Goal: Ask a question

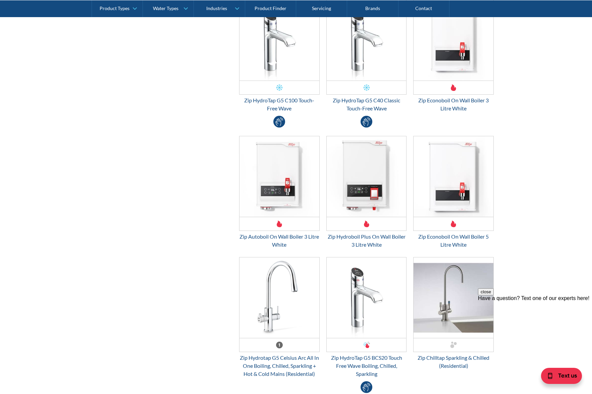
scroll to position [1878, 0]
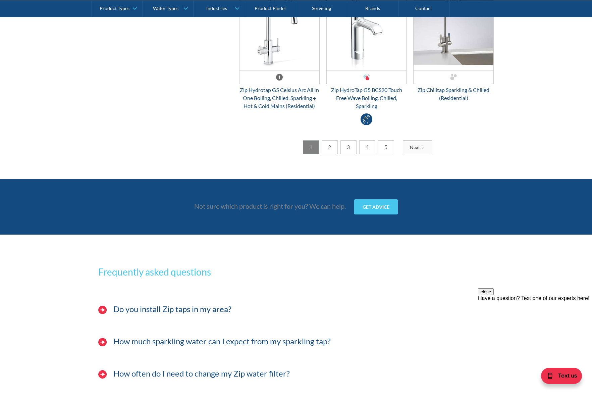
click at [546, 301] on div "Have a question? Text one of our experts here!" at bounding box center [535, 298] width 114 height 6
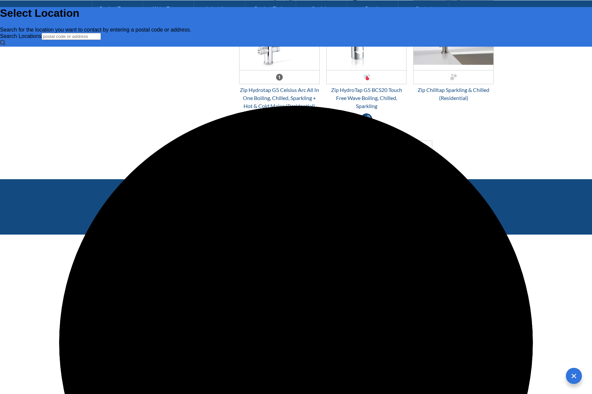
scroll to position [0, 0]
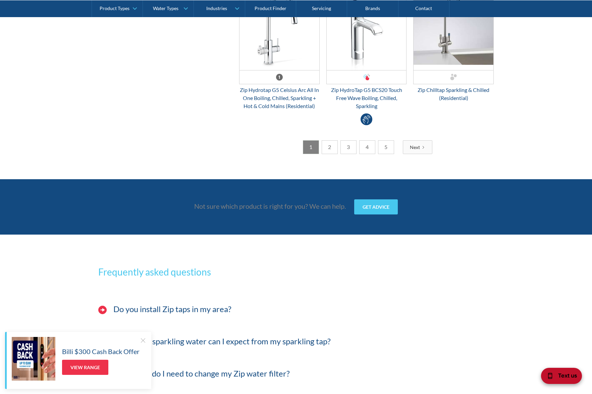
click at [557, 376] on div "Text us" at bounding box center [561, 376] width 41 height 16
click at [140, 342] on div at bounding box center [143, 340] width 7 height 7
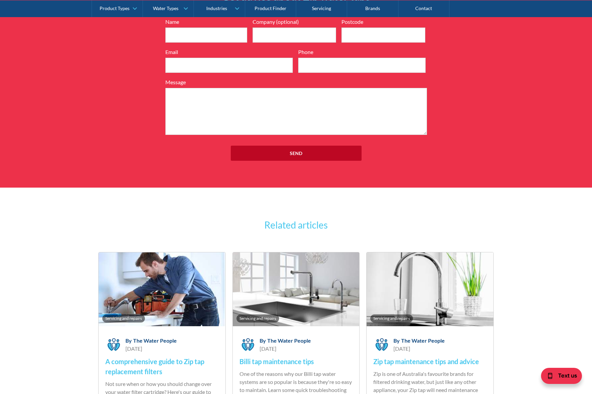
scroll to position [2723, 0]
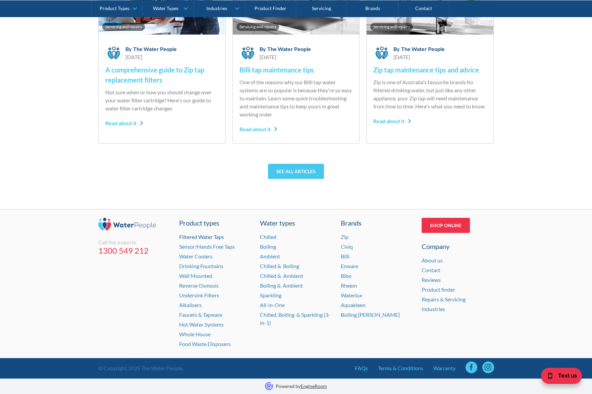
click at [212, 237] on link "Filtered Water Taps" at bounding box center [201, 236] width 45 height 6
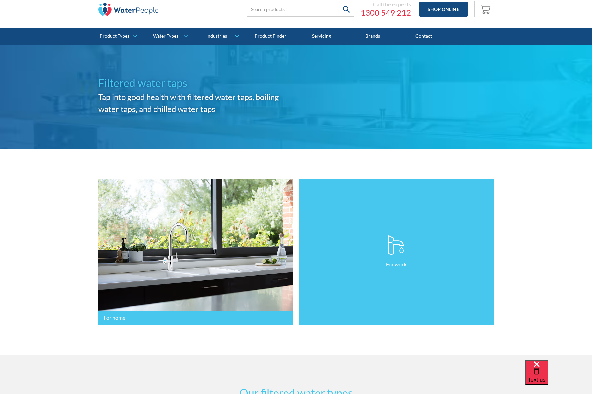
scroll to position [23, 0]
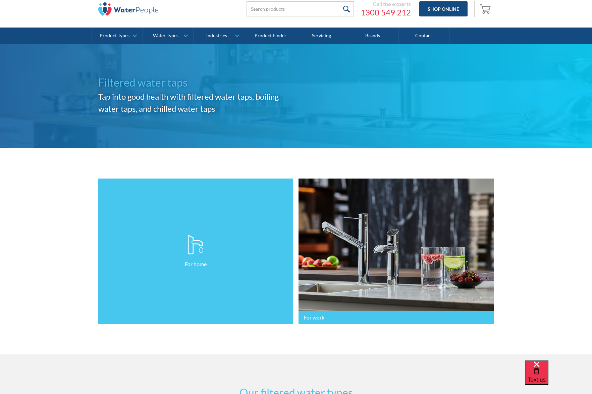
click at [259, 317] on link "For home" at bounding box center [195, 251] width 195 height 146
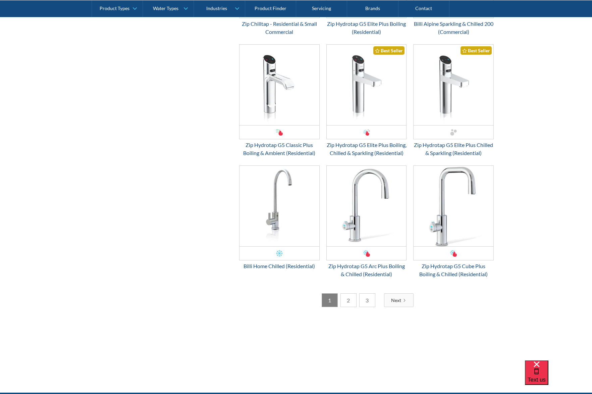
scroll to position [1122, 0]
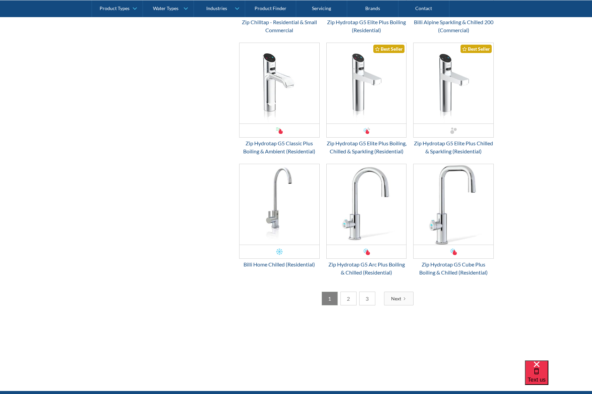
click at [350, 305] on link "2" at bounding box center [348, 298] width 16 height 14
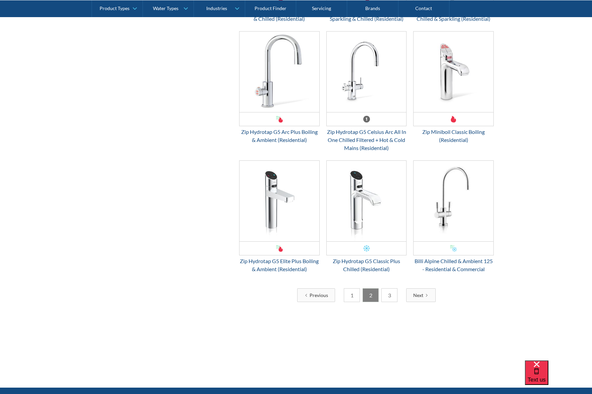
scroll to position [1192, 0]
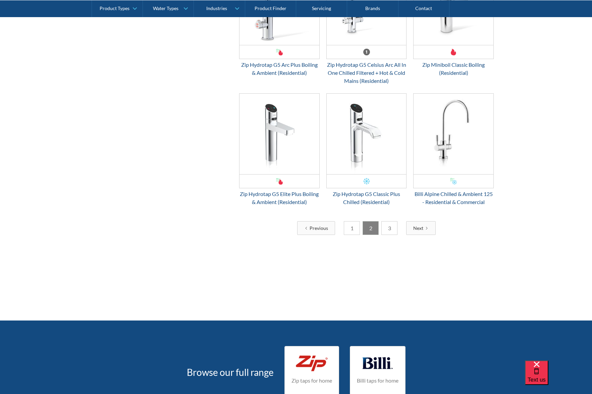
click at [389, 227] on link "3" at bounding box center [389, 228] width 16 height 14
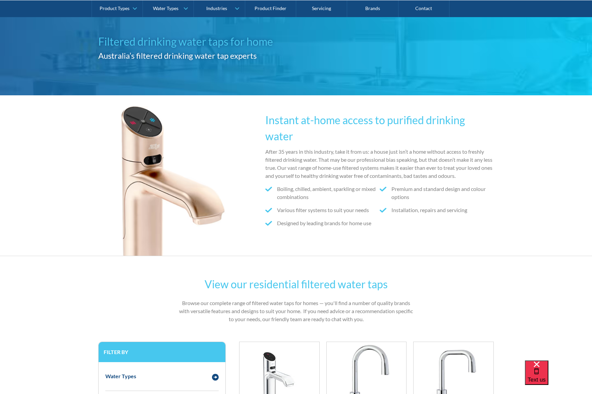
scroll to position [0, 0]
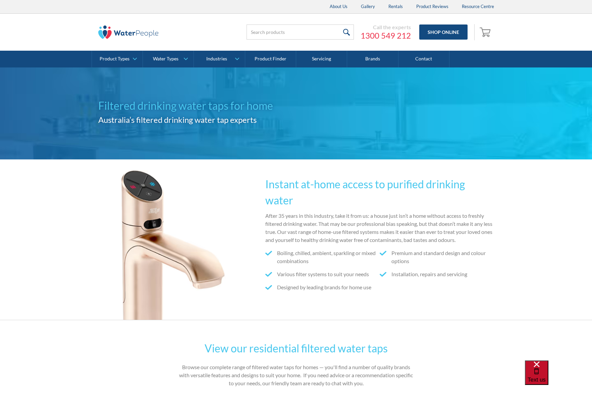
click at [546, 376] on span "Text us" at bounding box center [537, 379] width 18 height 6
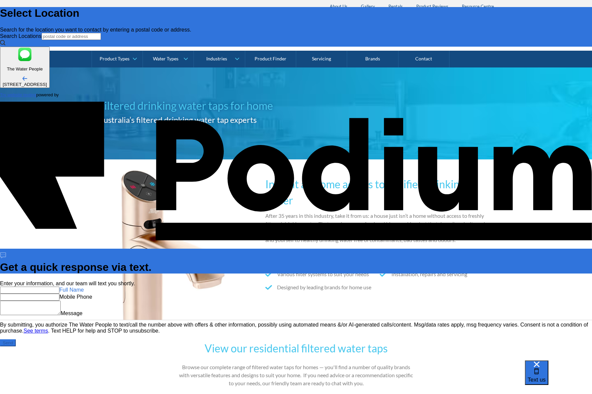
click at [59, 286] on input "text" at bounding box center [29, 289] width 59 height 7
type input "Mary Pham"
type Phone "+61 402 902 593"
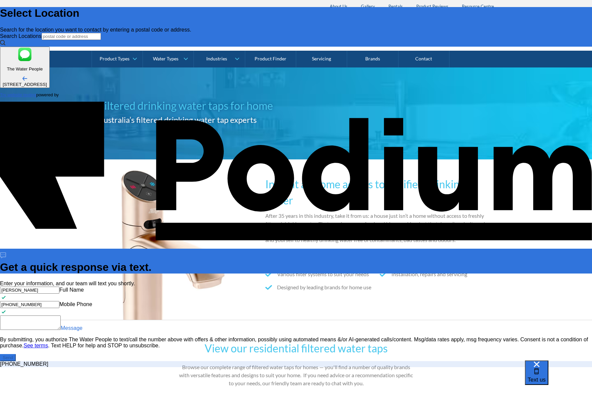
click at [61, 315] on textarea "Message" at bounding box center [30, 322] width 61 height 14
type textarea "H"
type textarea "x"
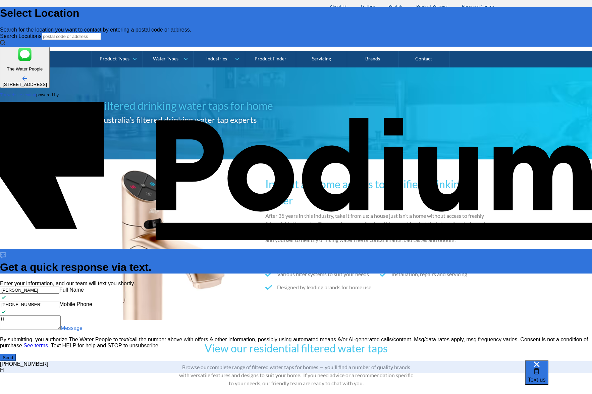
type textarea "Hi"
type textarea "x"
type textarea "Hi t"
type textarea "x"
type textarea "Hi ther"
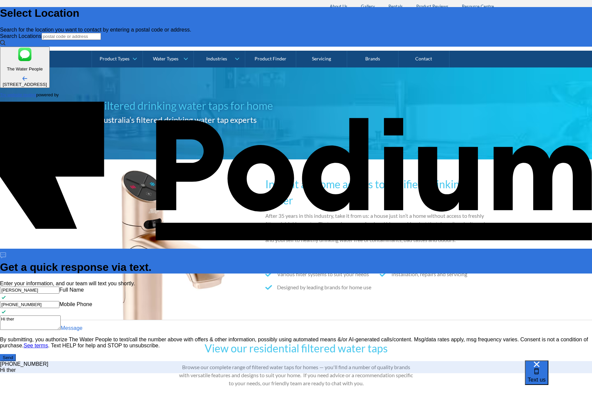
type textarea "x"
type textarea "Hi there,"
type textarea "x"
type textarea "Hi there,"
type textarea "x"
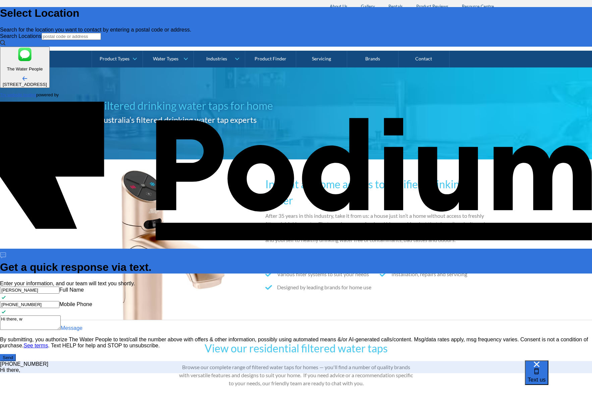
type textarea "Hi there, we"
type textarea "x"
type textarea "Hi there, we"
type textarea "x"
type textarea "Hi there, we ar"
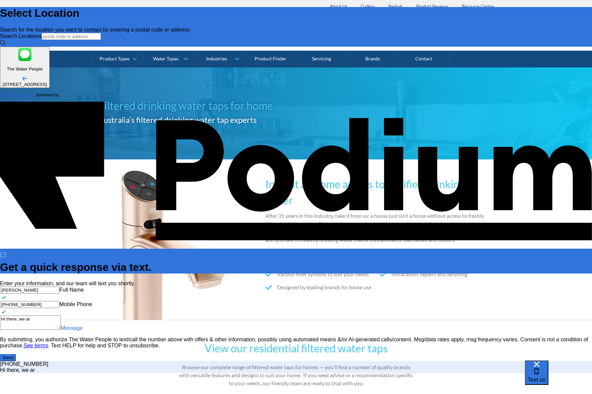
type textarea "x"
type textarea "Hi there, we are"
type textarea "x"
type textarea "Hi there, we a"
type textarea "x"
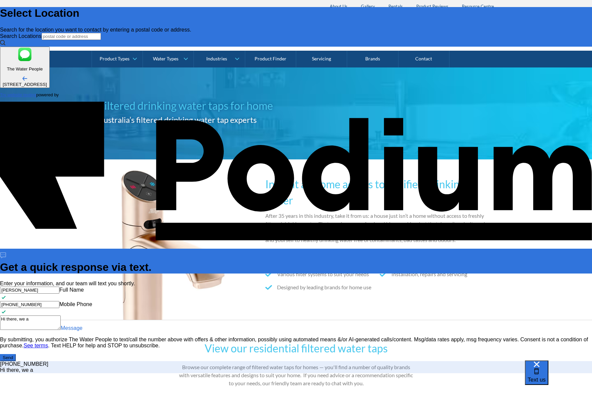
type textarea "Hi there, we"
type textarea "x"
type textarea "Hi there, w"
type textarea "x"
type textarea "Hi there, W"
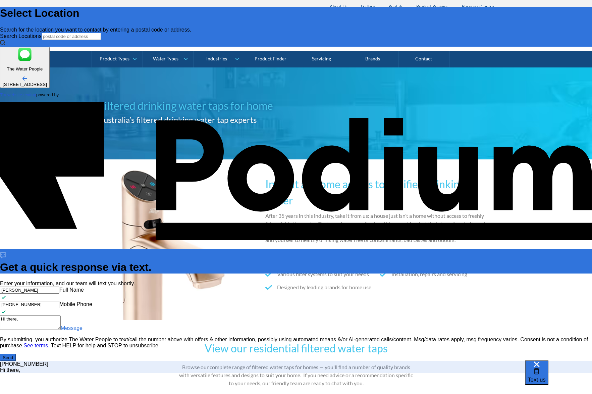
type textarea "x"
type textarea "Hi there, We"
type textarea "x"
type textarea "Hi there, We"
type textarea "x"
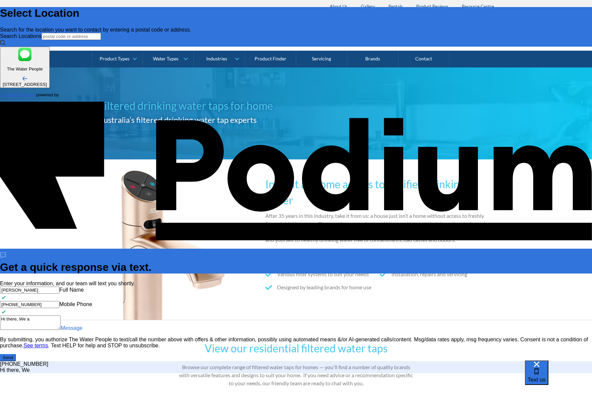
type textarea "Hi there, We ar"
type textarea "x"
type textarea "Hi there, We are"
type textarea "x"
type textarea "Hi there, We are n"
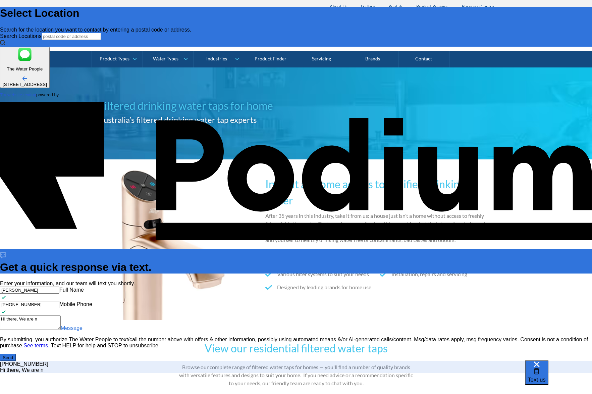
type textarea "x"
type textarea "Hi there, We are ne"
type textarea "x"
type textarea "Hi there, We are nee"
type textarea "x"
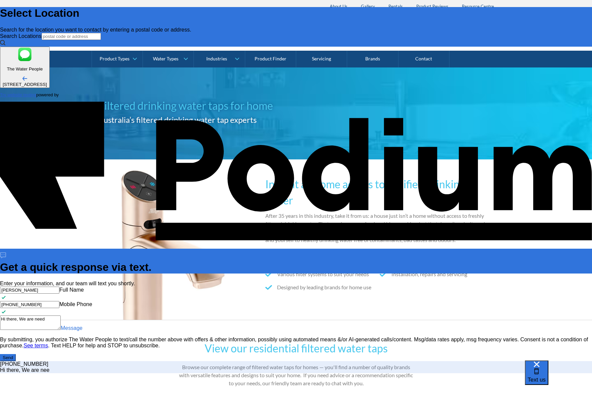
type textarea "Hi there, We are needi"
type textarea "Hi there, We are needing"
type textarea "x"
type textarea "Hi there, We are needing to"
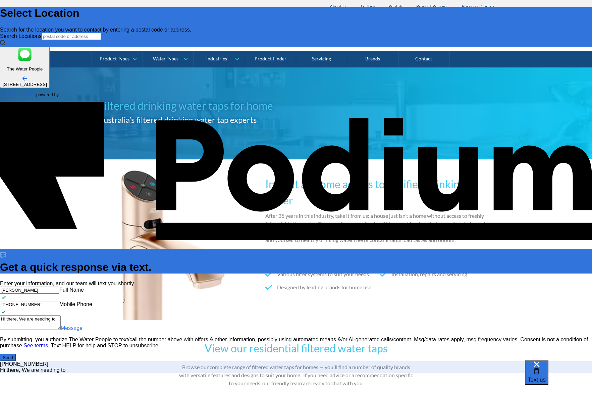
type textarea "x"
type textarea "Hi there, We are needing to s"
type textarea "x"
type textarea "Hi there, We are needing to spe"
type textarea "x"
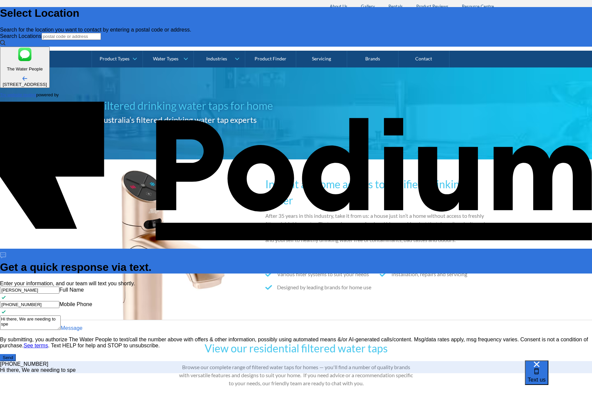
type textarea "Hi there, We are needing to spec"
type textarea "x"
type textarea "Hi there, We are needing to specif"
type textarea "x"
type textarea "Hi there, We are needing to specifi"
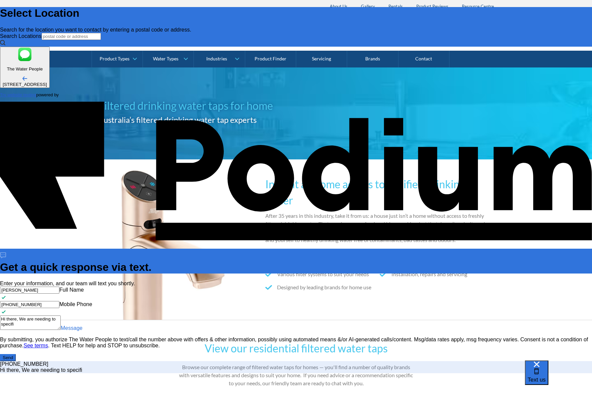
type textarea "x"
type textarea "Hi there, We are needing to specify"
type textarea "x"
type textarea "Hi there, We are needing to specify"
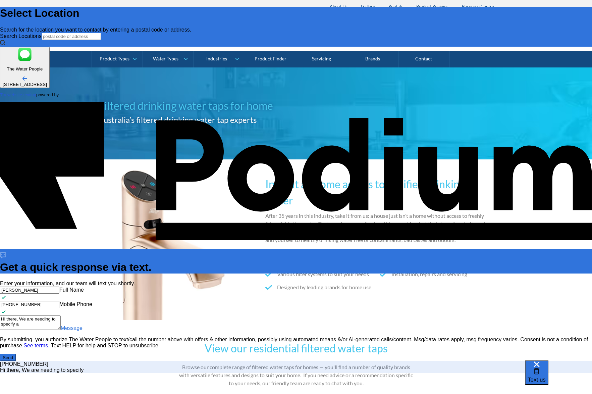
type textarea "x"
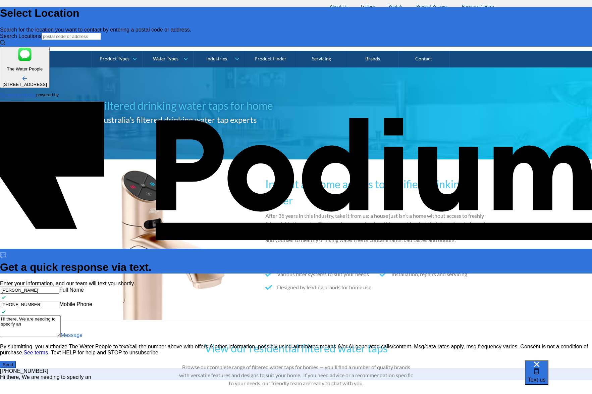
scroll to position [0, 0]
type textarea "Hi there, We are needing to specify an"
type textarea "Hi there, We are needing to specify an o"
type textarea "x"
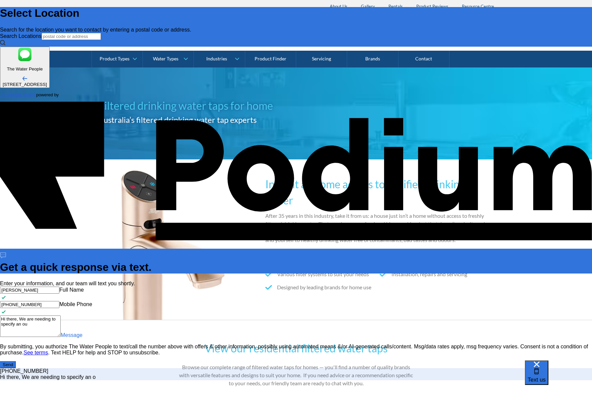
type textarea "Hi there, We are needing to specify an out"
type textarea "x"
type textarea "Hi there, We are needing to specify an out"
type textarea "x"
type textarea "Hi there, We are needing to specify an ou"
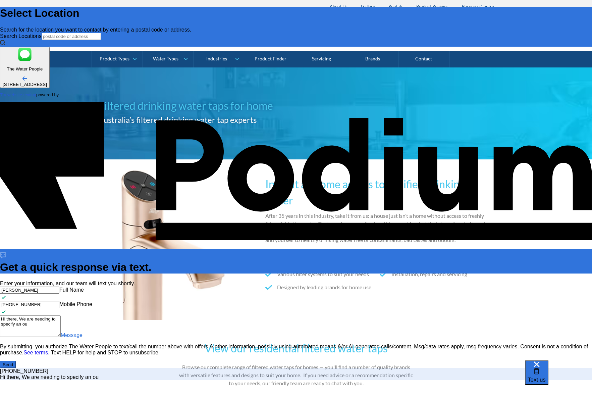
type textarea "x"
type textarea "Hi there, We are needing to specify an"
type textarea "x"
type textarea "Hi there, We are needing to specify an"
type textarea "x"
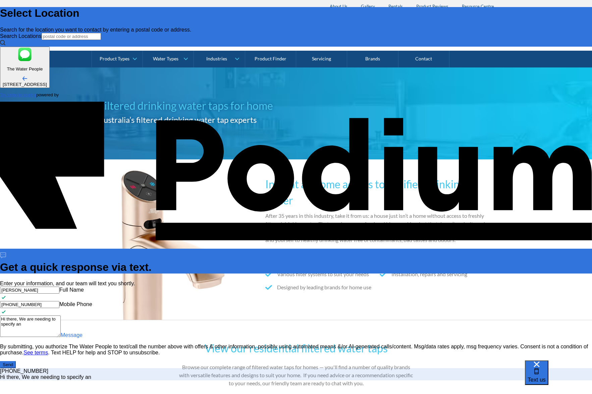
type textarea "Hi there, We are needing to specify a"
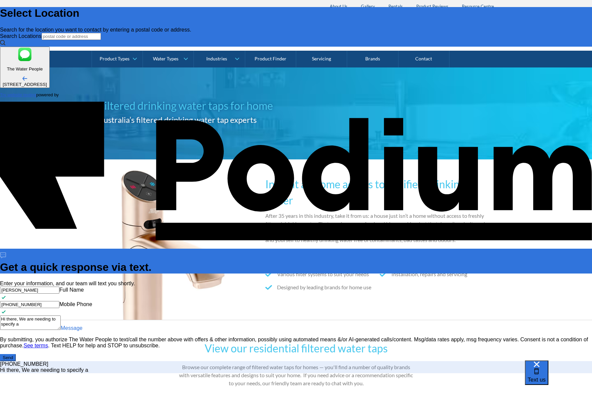
type textarea "x"
type textarea "Hi there, We are needing to specify afi"
type textarea "x"
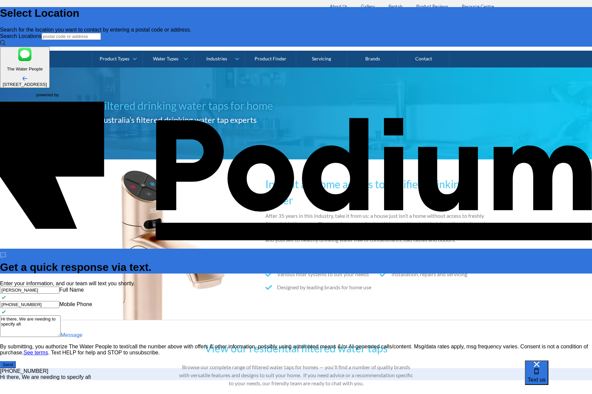
type textarea "Hi there, We are needing to specify afit"
type textarea "x"
